Goal: Task Accomplishment & Management: Manage account settings

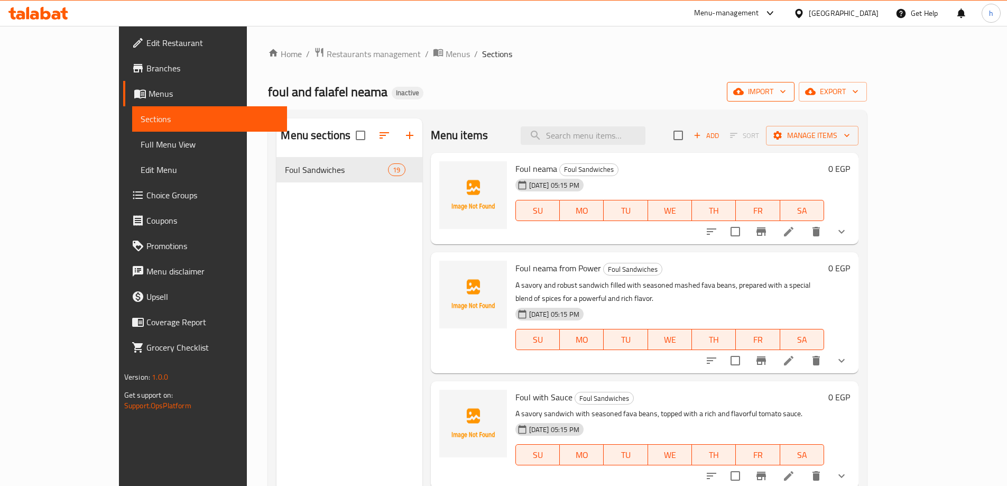
click at [786, 96] on span "import" at bounding box center [761, 91] width 51 height 13
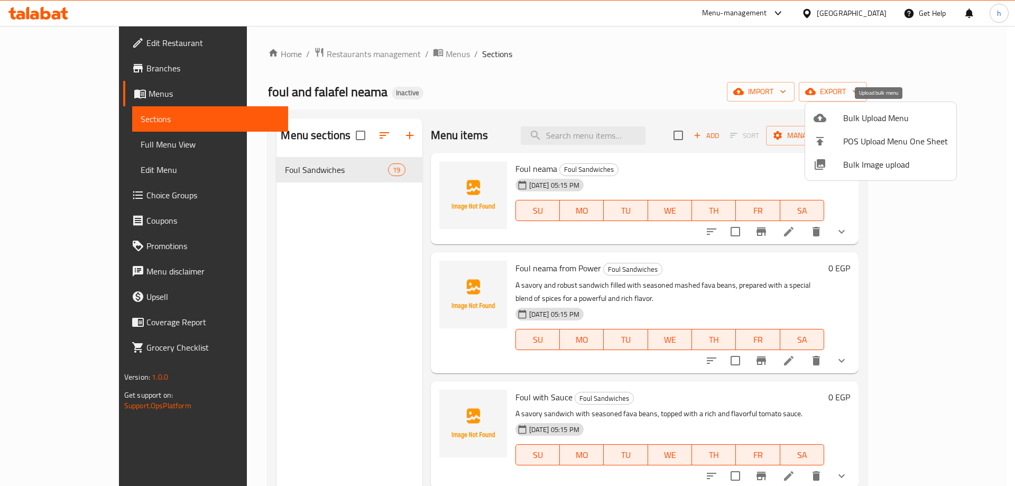
click at [839, 116] on div at bounding box center [829, 118] width 30 height 13
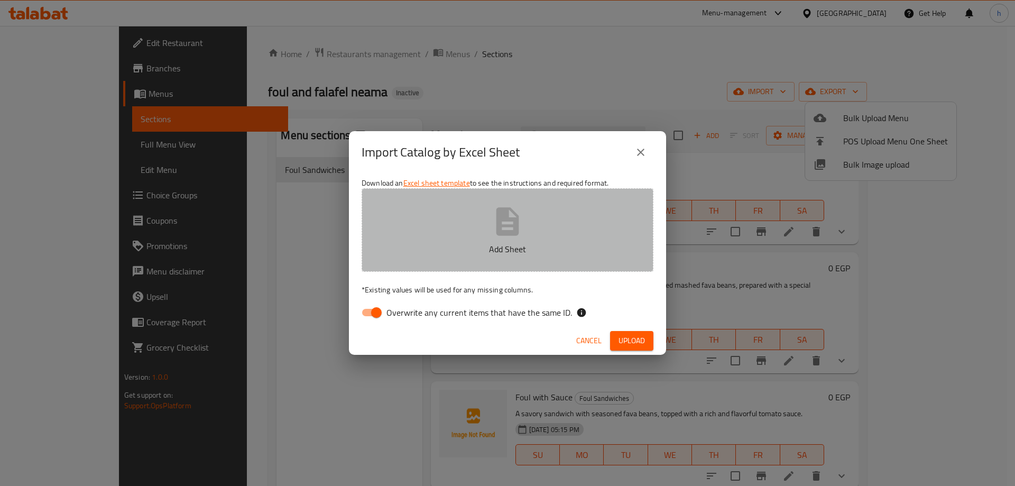
click at [590, 222] on button "Add Sheet" at bounding box center [508, 230] width 292 height 84
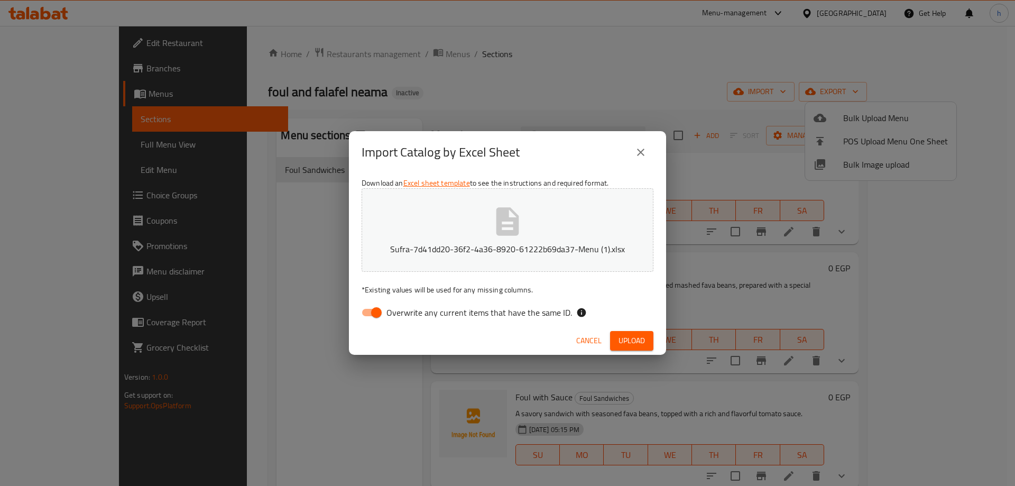
click at [374, 317] on input "Overwrite any current items that have the same ID." at bounding box center [376, 313] width 60 height 20
checkbox input "false"
click at [637, 346] on span "Upload" at bounding box center [632, 340] width 26 height 13
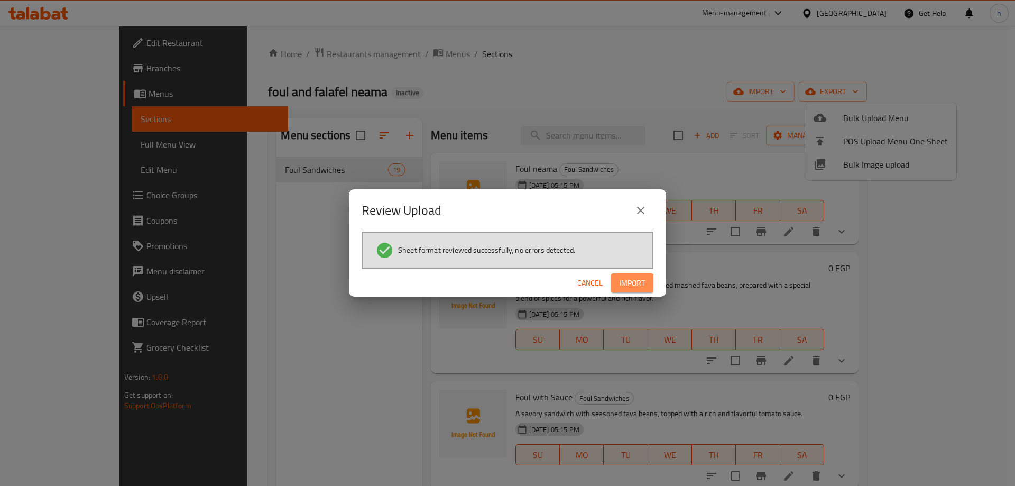
click at [633, 281] on span "Import" at bounding box center [632, 283] width 25 height 13
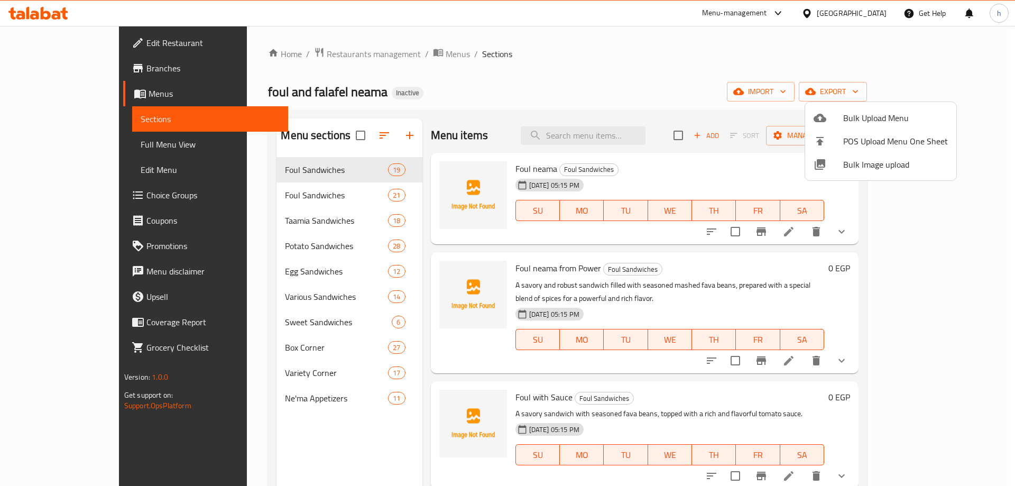
click at [281, 197] on div at bounding box center [507, 243] width 1015 height 486
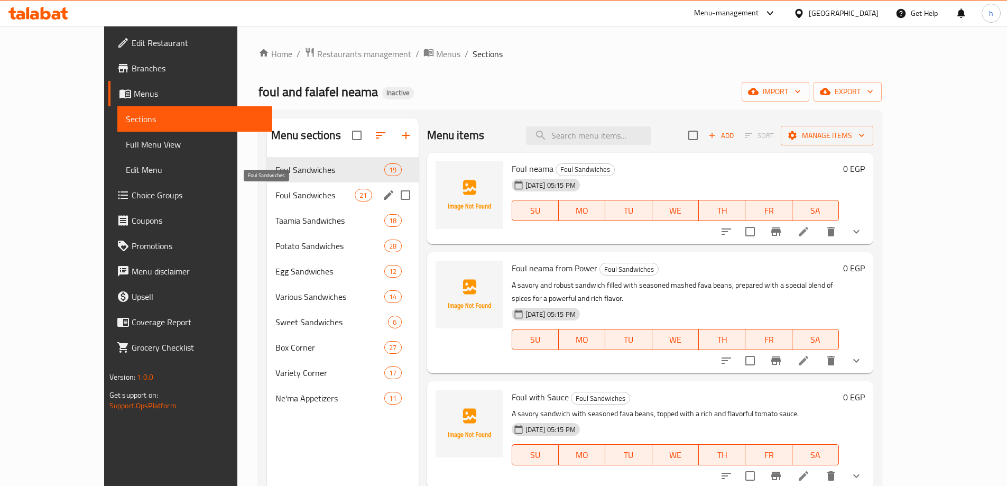
click at [295, 200] on span "Foul Sandwiches" at bounding box center [316, 195] width 80 height 13
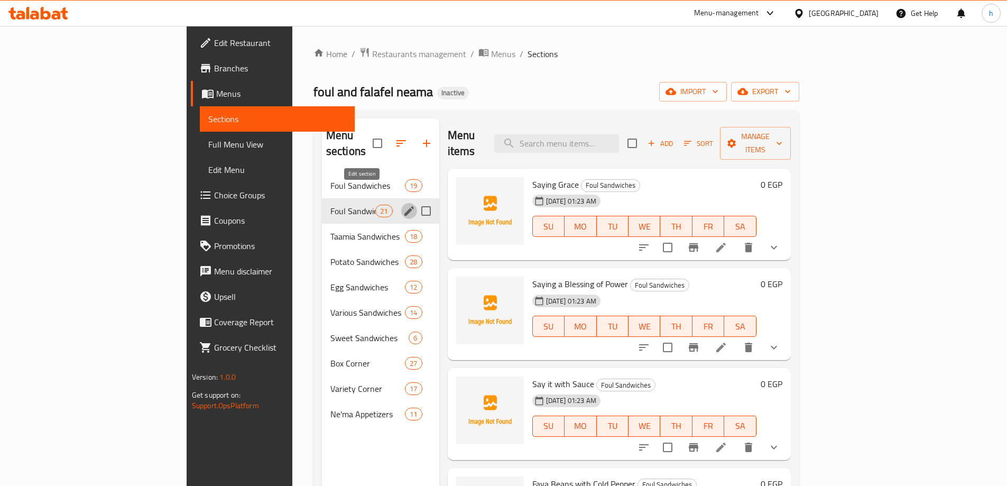
click at [403, 205] on icon "edit" at bounding box center [409, 211] width 13 height 13
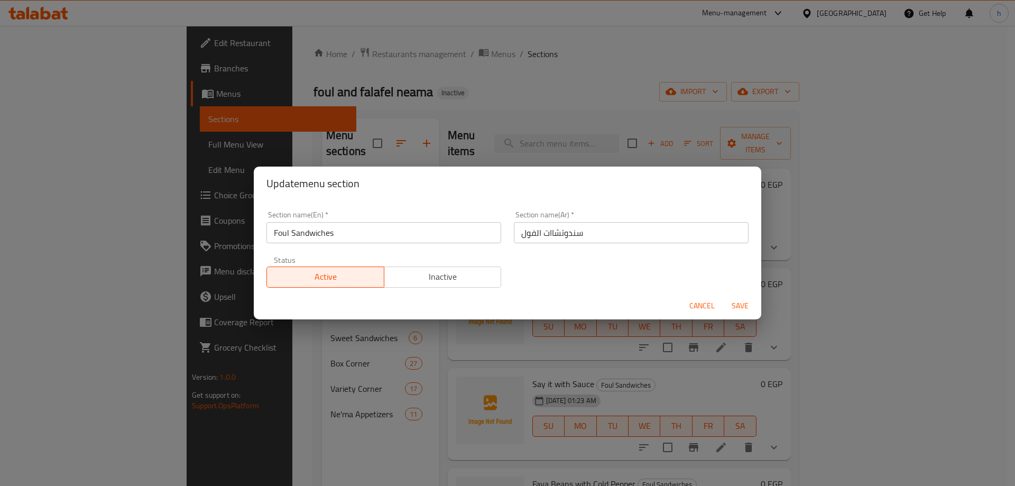
click at [697, 304] on span "Cancel" at bounding box center [702, 305] width 25 height 13
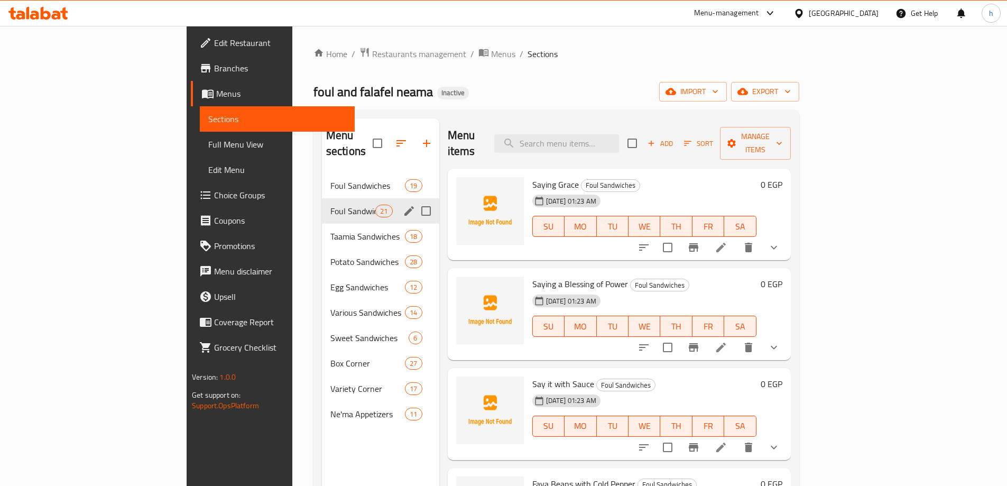
click at [415, 200] on input "Menu sections" at bounding box center [426, 211] width 22 height 22
checkbox input "true"
click at [388, 141] on icon "button" at bounding box center [394, 143] width 13 height 13
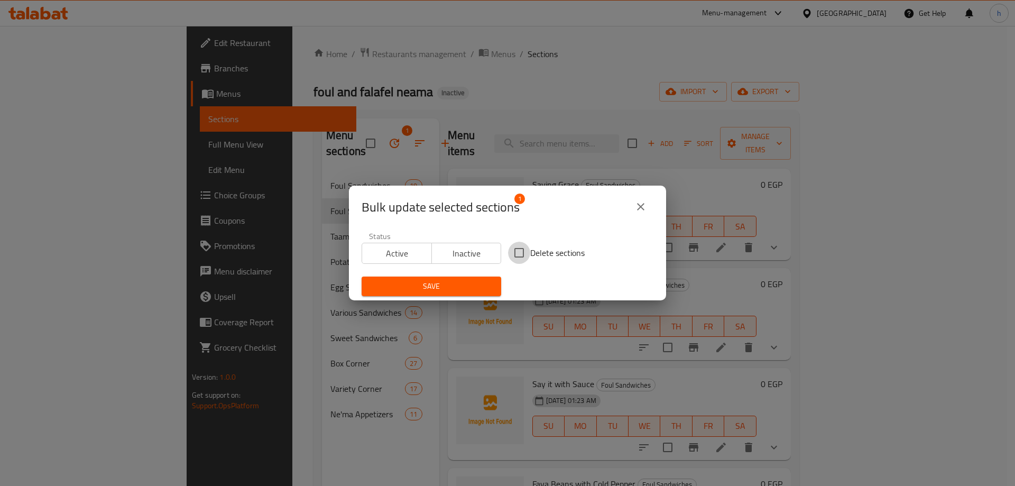
click at [517, 258] on input "Delete sections" at bounding box center [519, 253] width 22 height 22
checkbox input "true"
click at [493, 283] on button "Save" at bounding box center [432, 287] width 140 height 20
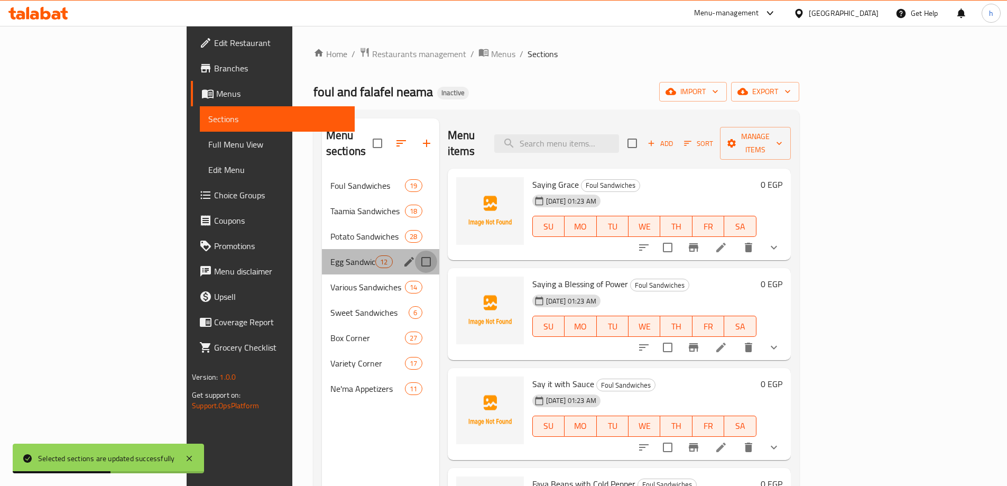
click at [415, 251] on input "Menu sections" at bounding box center [426, 262] width 22 height 22
checkbox input "true"
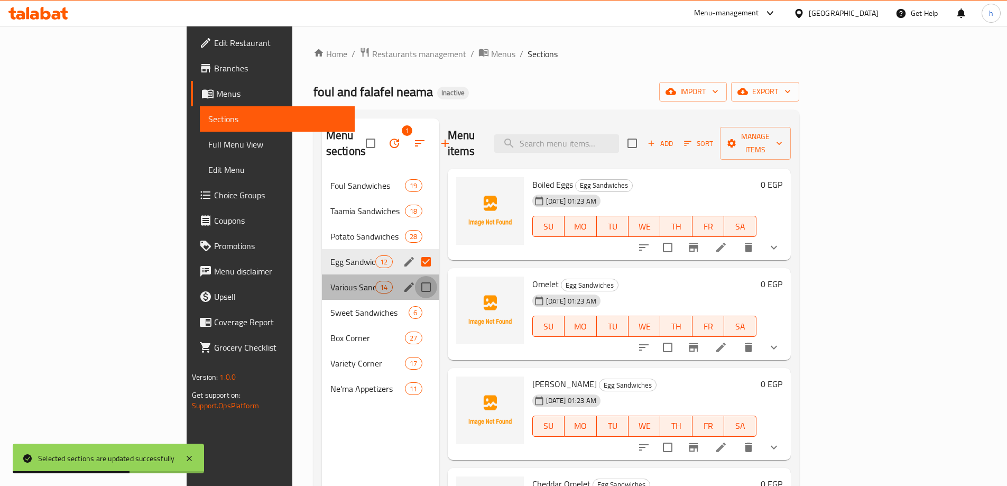
click at [415, 276] on input "Menu sections" at bounding box center [426, 287] width 22 height 22
checkbox input "true"
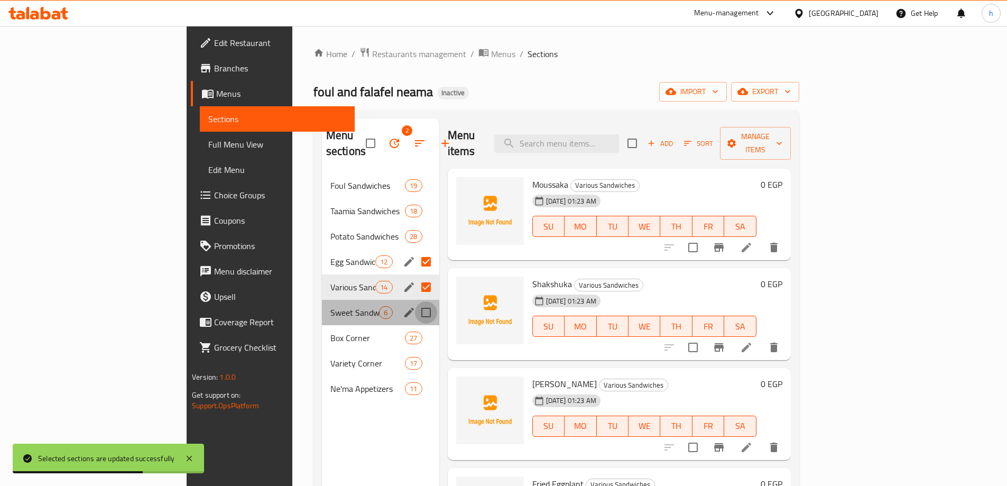
click at [415, 301] on input "Menu sections" at bounding box center [426, 312] width 22 height 22
checkbox input "true"
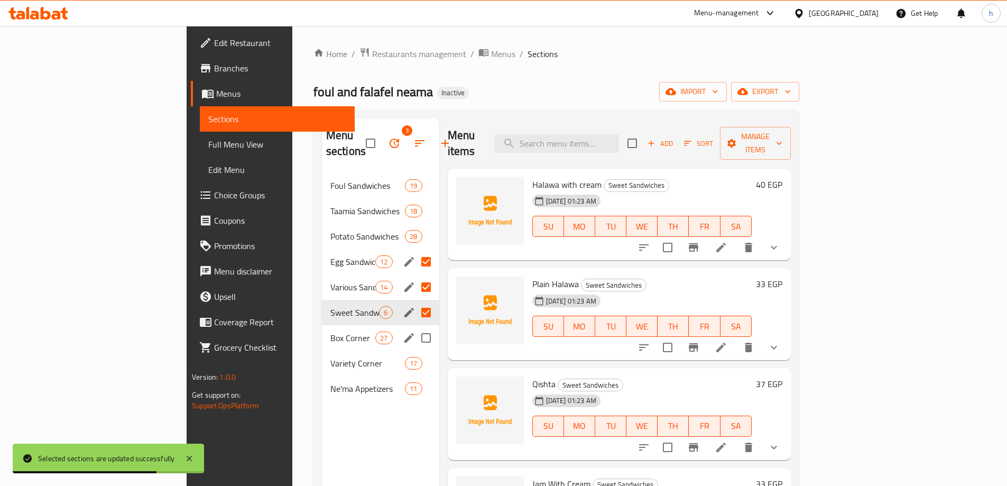
click at [415, 327] on input "Menu sections" at bounding box center [426, 338] width 22 height 22
checkbox input "true"
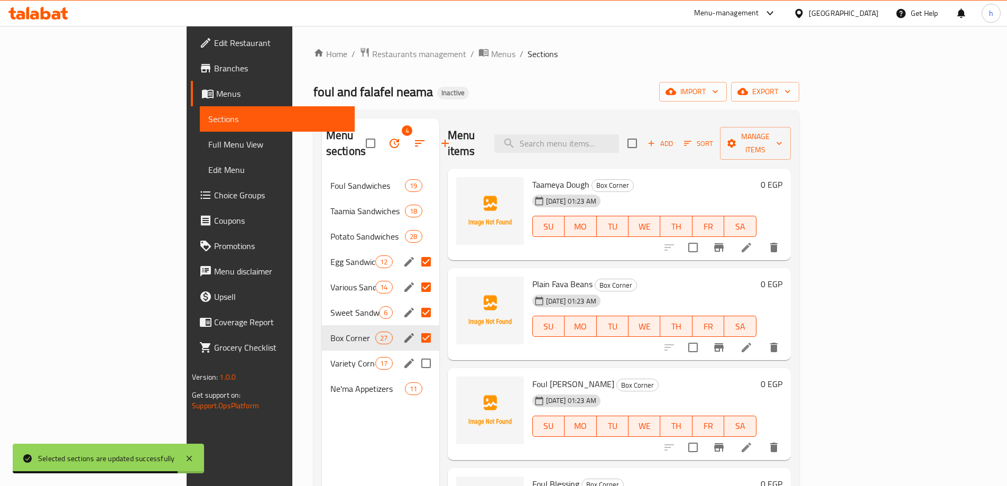
click at [415, 357] on input "Menu sections" at bounding box center [426, 363] width 22 height 22
checkbox input "true"
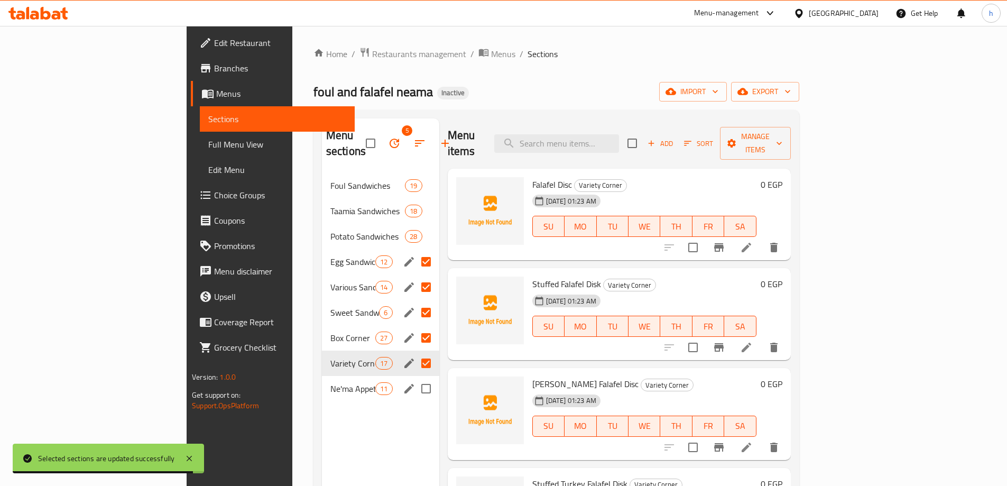
click at [415, 378] on input "Menu sections" at bounding box center [426, 389] width 22 height 22
checkbox input "true"
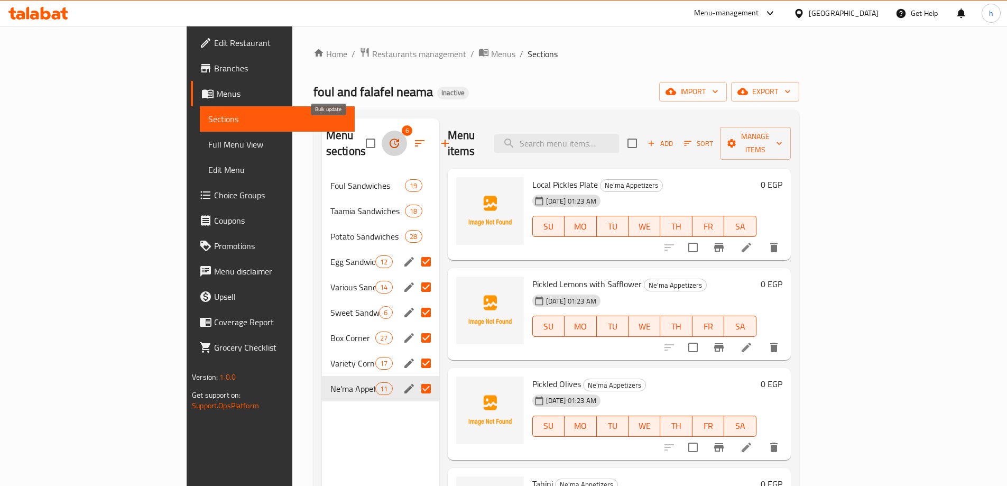
click at [388, 137] on icon "button" at bounding box center [394, 143] width 13 height 13
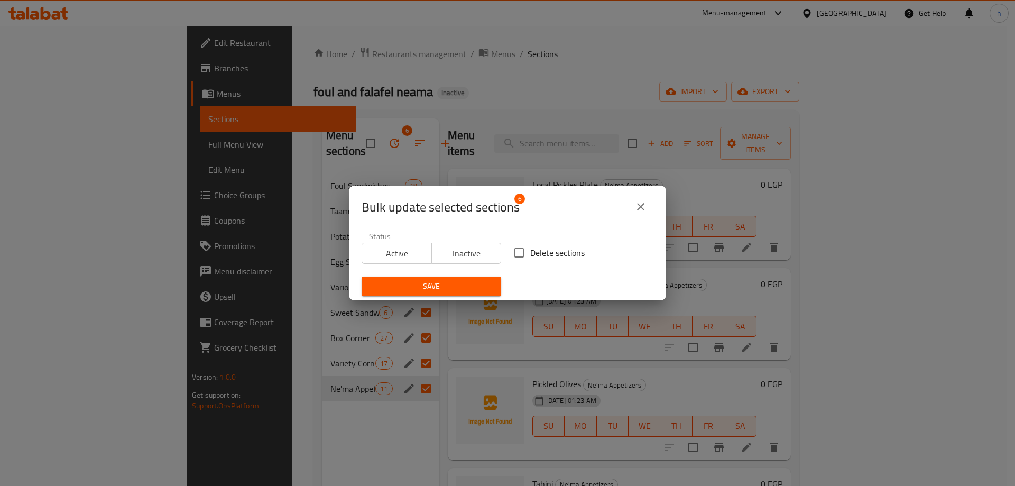
click at [520, 260] on input "Delete sections" at bounding box center [519, 253] width 22 height 22
checkbox input "true"
click at [484, 287] on span "Save" at bounding box center [431, 286] width 123 height 13
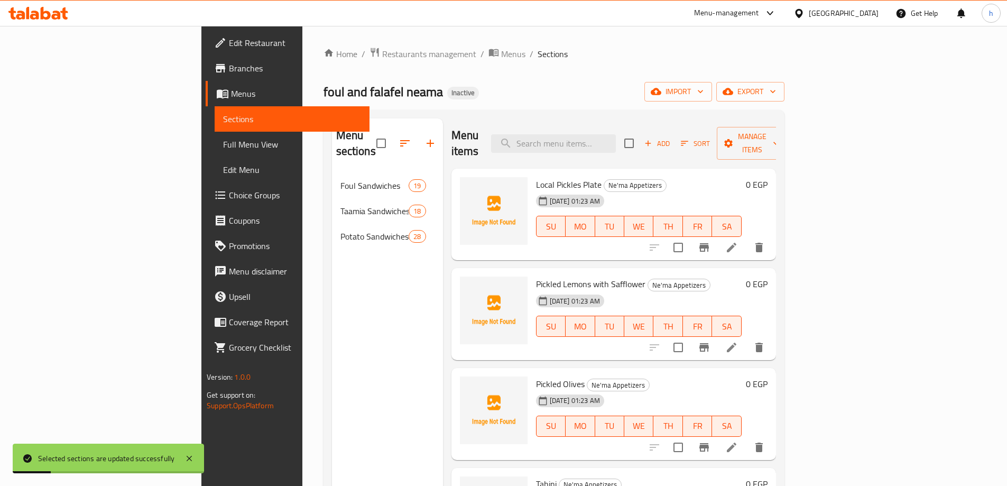
click at [505, 94] on div "foul and falafel neama Inactive import export" at bounding box center [554, 92] width 461 height 20
